Goal: Answer question/provide support: Share knowledge or assist other users

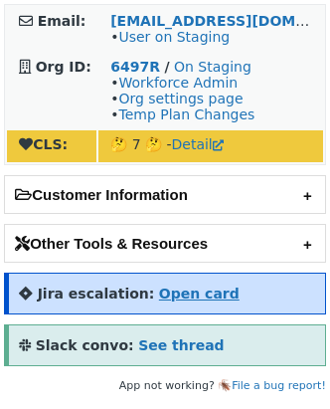
click at [196, 300] on strong "Open card" at bounding box center [199, 294] width 81 height 16
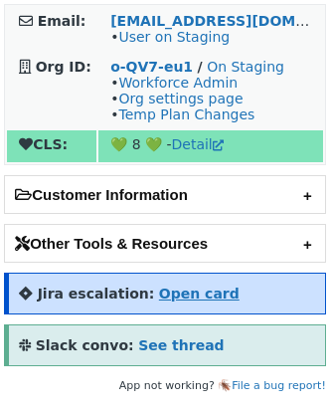
click at [191, 300] on strong "Open card" at bounding box center [199, 294] width 81 height 16
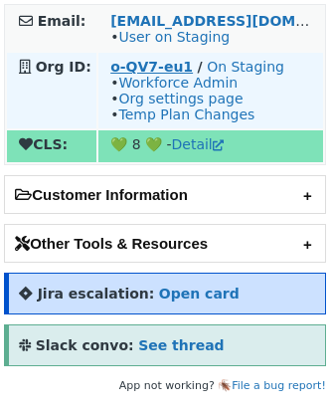
click at [156, 60] on strong "o-QV7-eu1" at bounding box center [151, 67] width 83 height 16
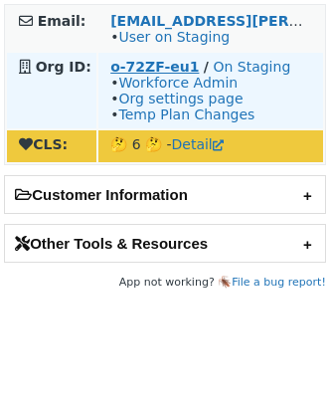
click at [170, 70] on strong "o-72ZF-eu1" at bounding box center [154, 67] width 89 height 16
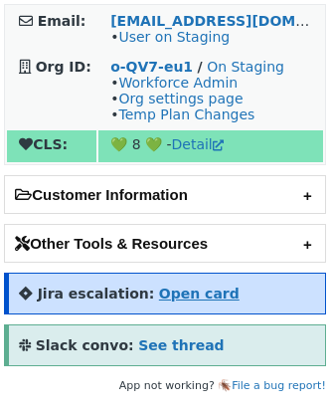
click at [185, 288] on strong "Open card" at bounding box center [199, 294] width 81 height 16
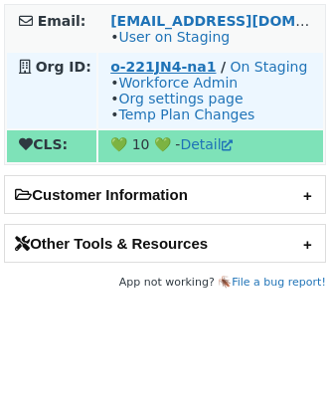
click at [167, 62] on strong "o-221JN4-na1" at bounding box center [162, 67] width 105 height 16
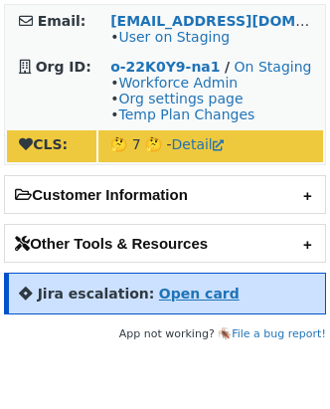
click at [207, 295] on strong "Open card" at bounding box center [199, 294] width 81 height 16
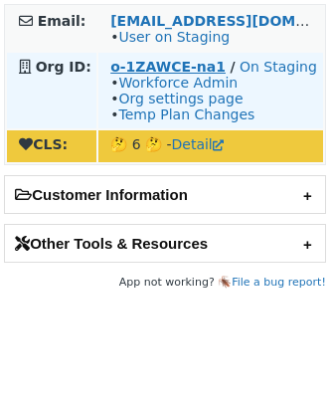
click at [140, 62] on strong "o-1ZAWCE-na1" at bounding box center [167, 67] width 115 height 16
